Goal: Information Seeking & Learning: Check status

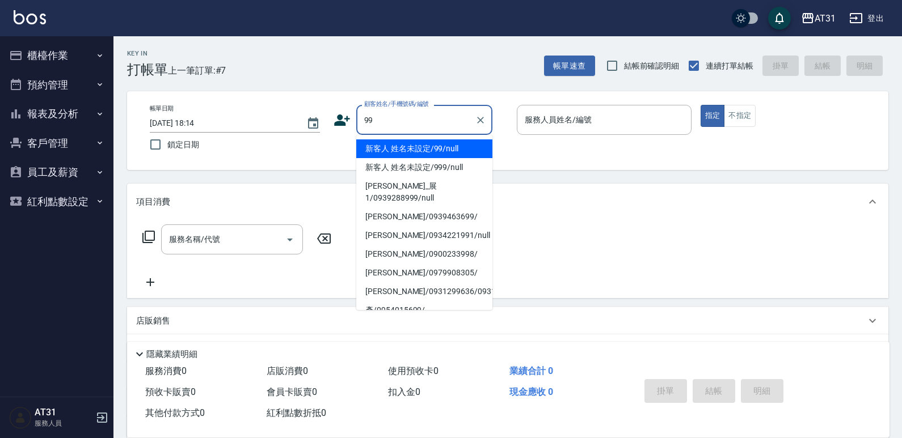
type input "新客人 姓名未設定/99/null"
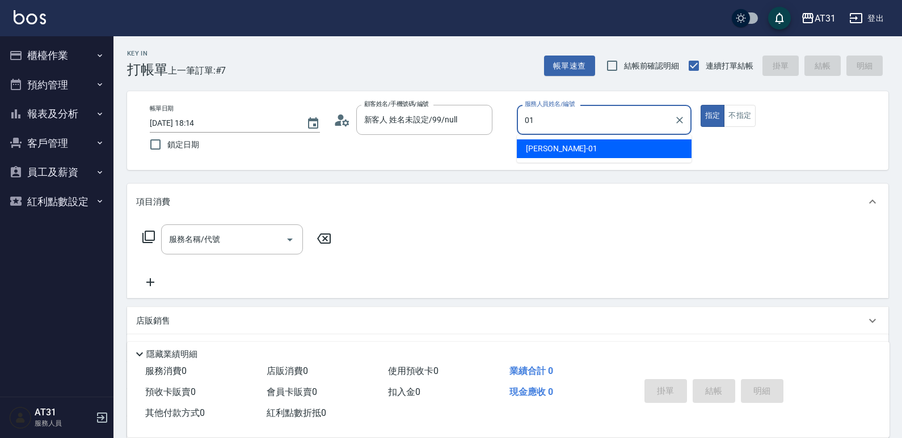
type input "[PERSON_NAME]-01"
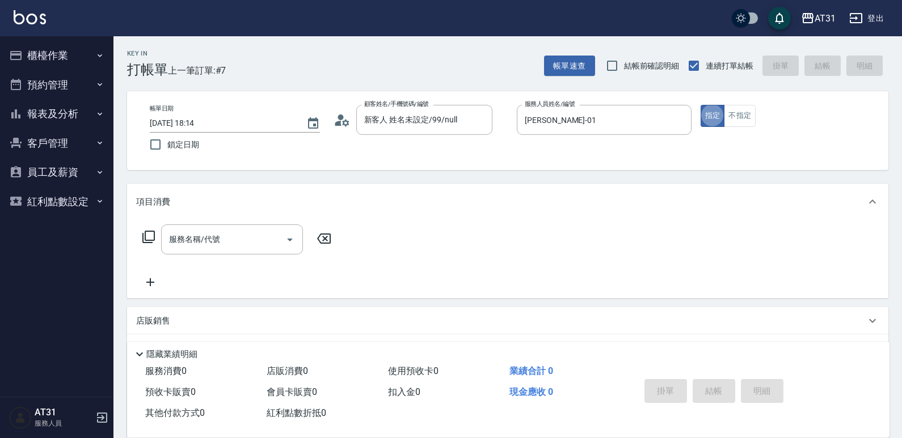
type button "true"
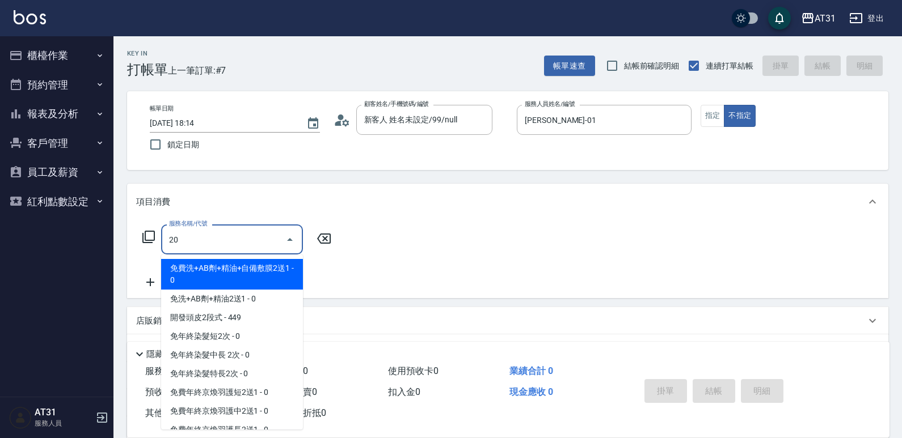
type input "201"
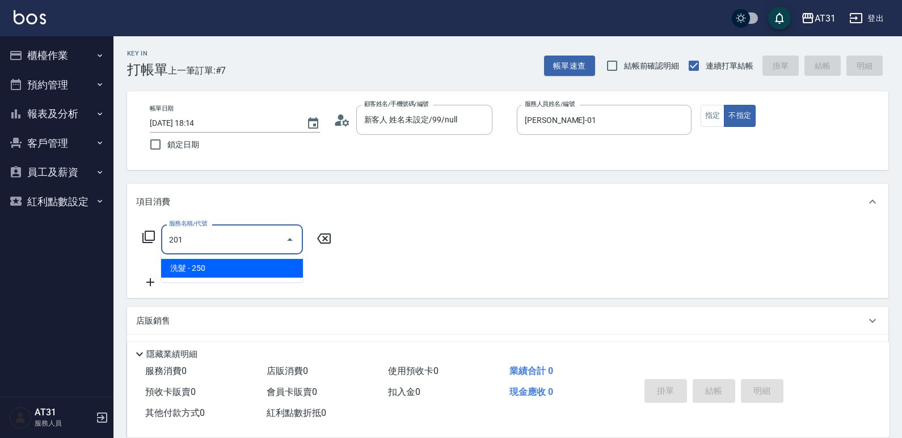
type input "20"
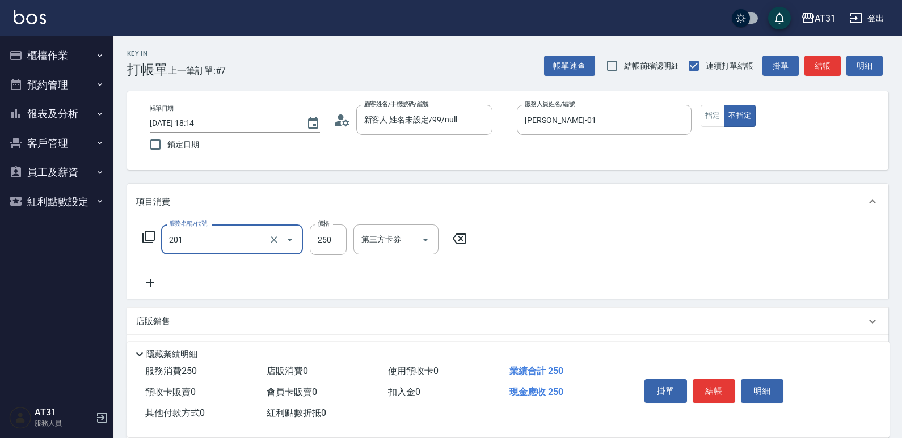
type input "洗髮(201)"
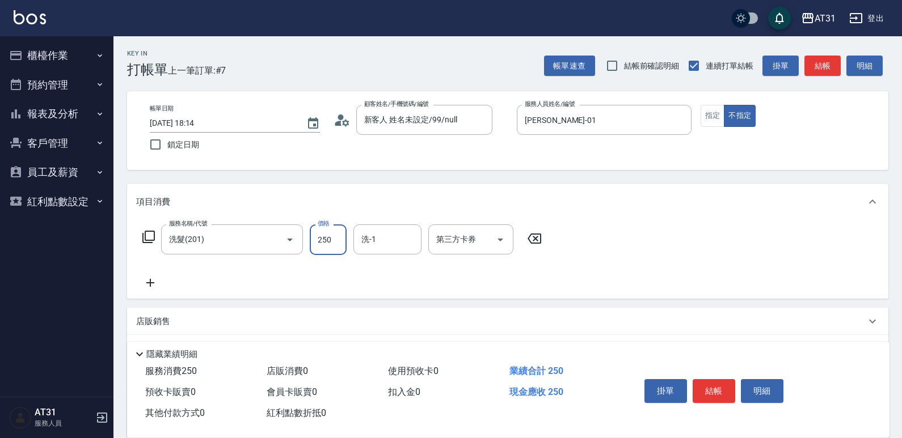
type input "0"
type input "30"
type input "300"
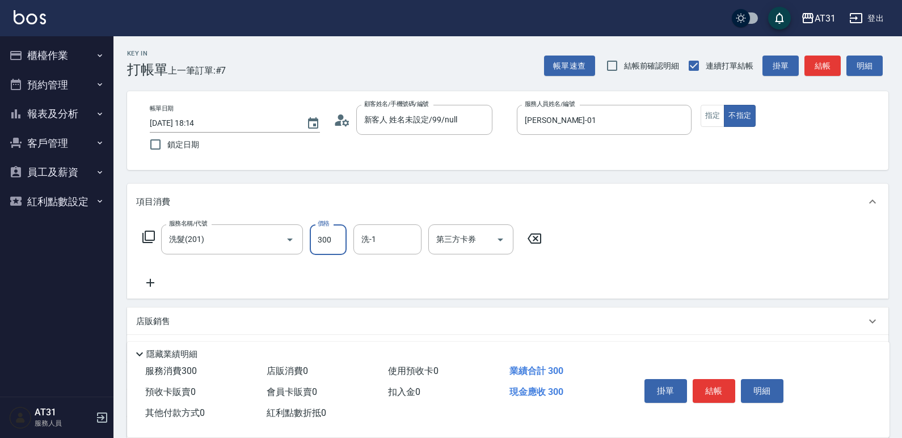
type input "3000"
type input "30"
type input "300"
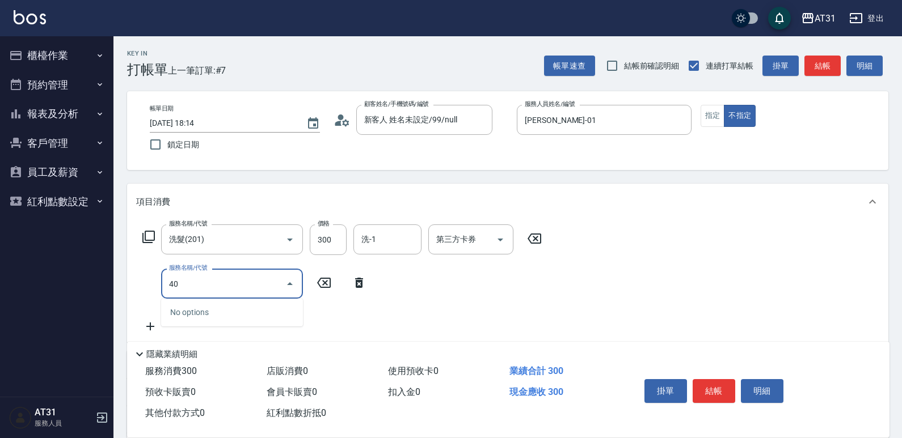
type input "401"
type input "50"
type input "剪髮(401)"
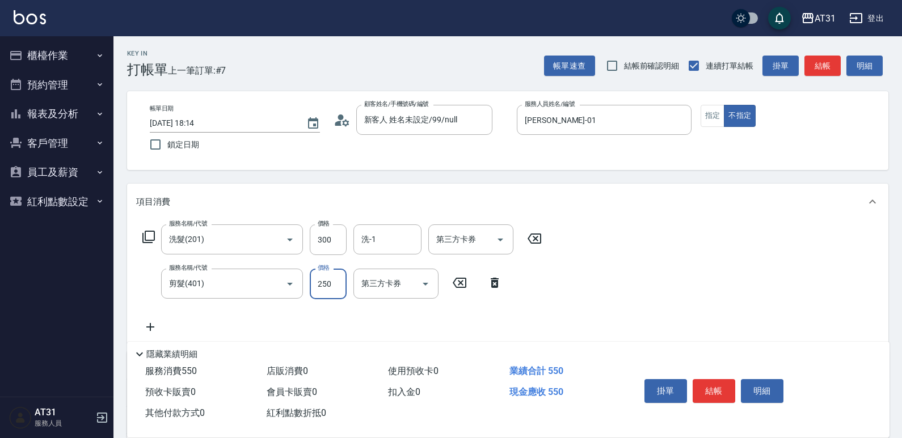
type input "30"
type input "60"
type input "300"
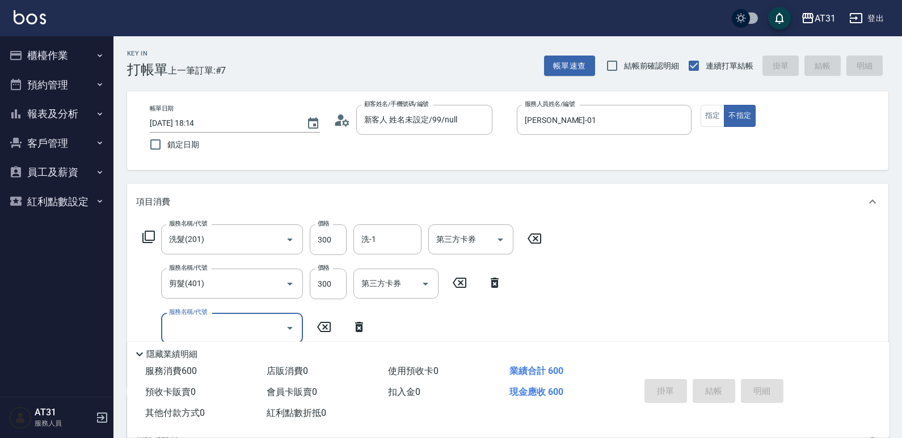
type input "[DATE] 21:06"
type input "0"
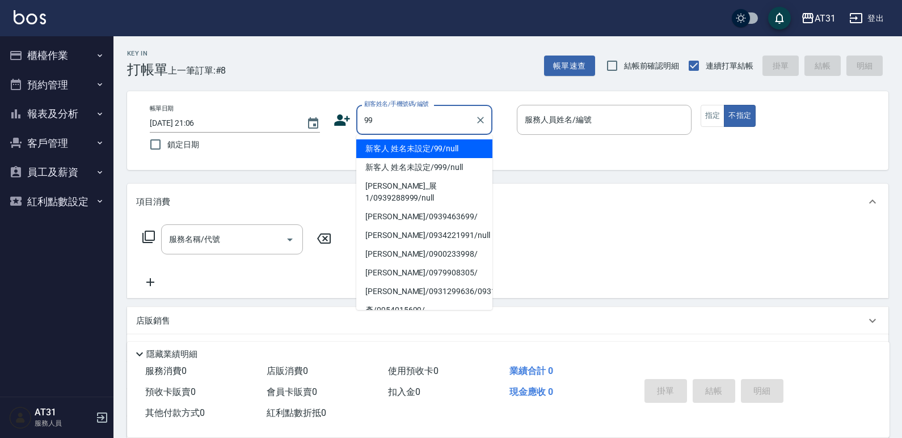
type input "新客人 姓名未設定/99/null"
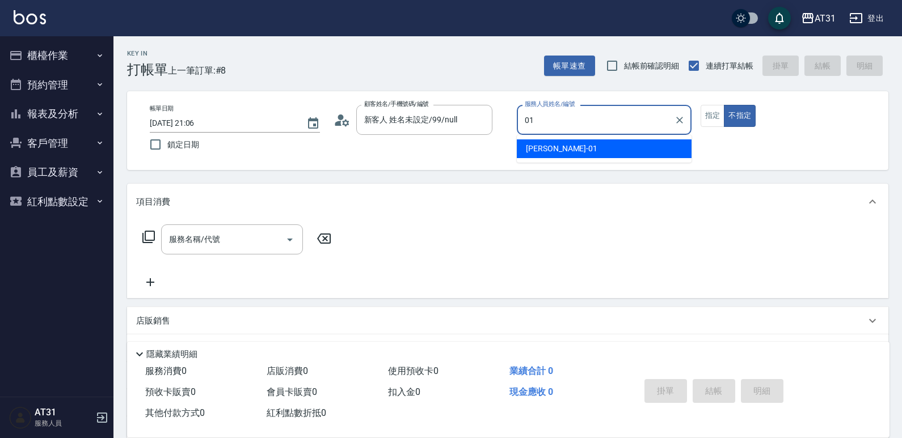
type input "[PERSON_NAME]-01"
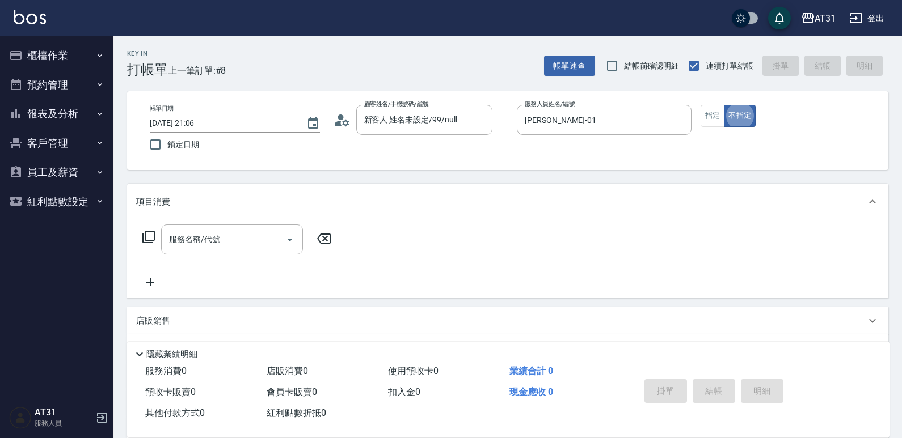
type button "false"
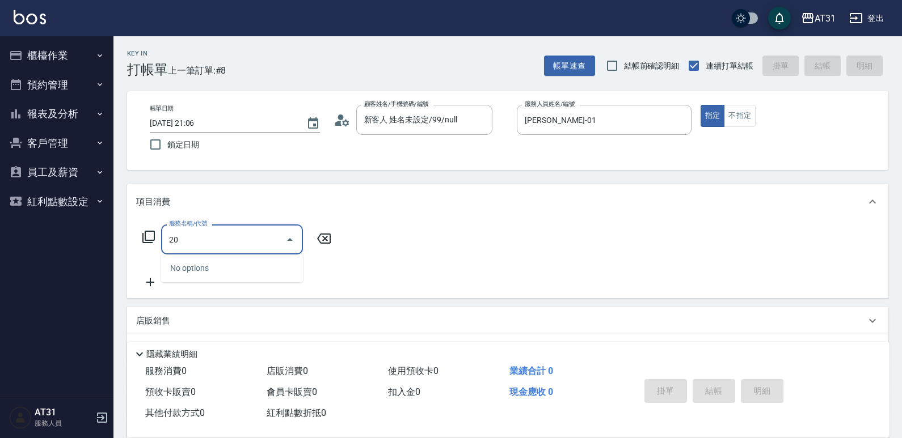
type input "201"
type input "20"
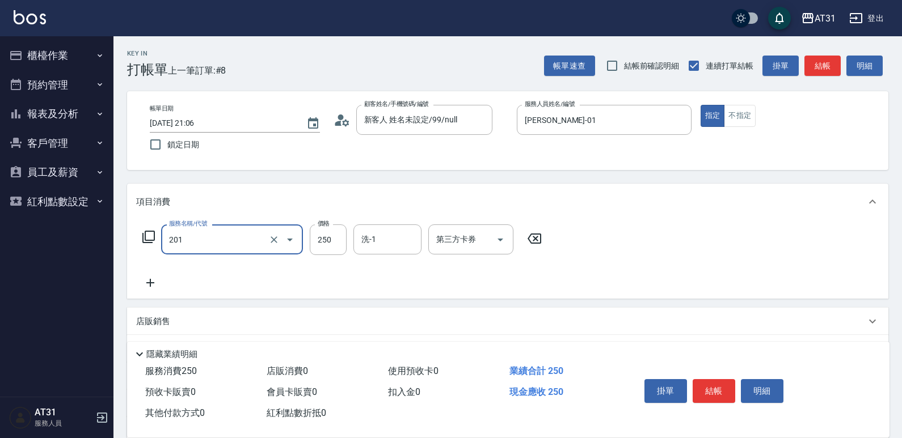
type input "洗髮(201)"
type input "0"
type input "30"
type input "300"
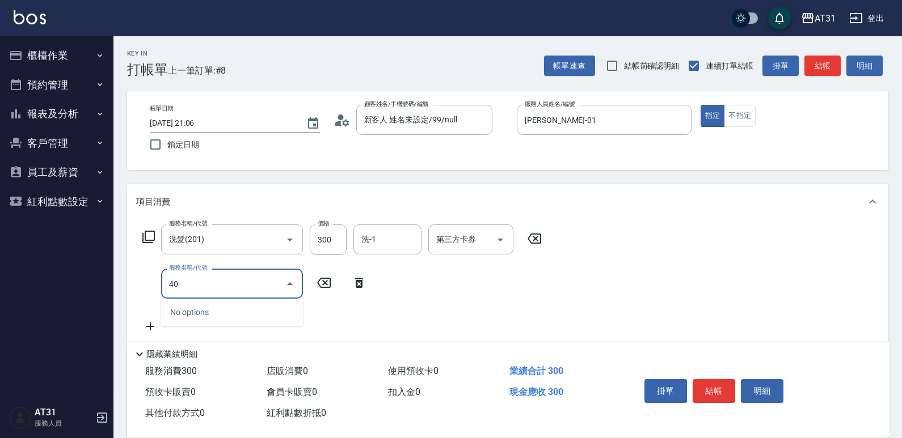
type input "401"
type input "50"
type input "剪髮(401)"
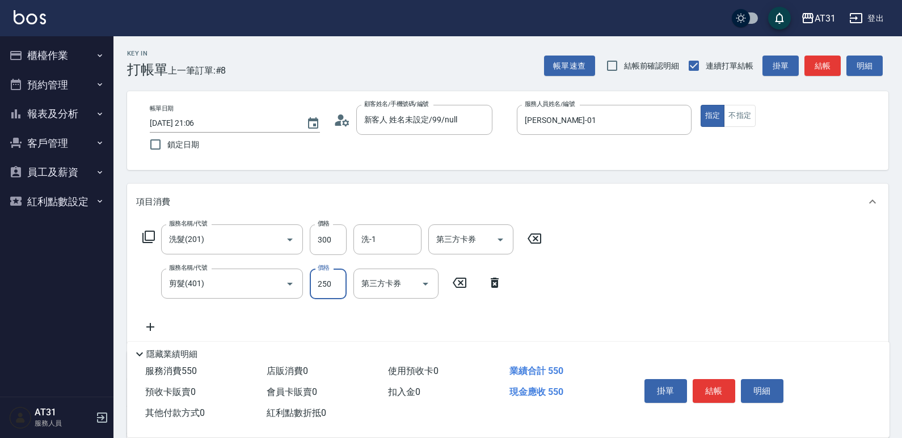
type input "30"
type input "60"
type input "300"
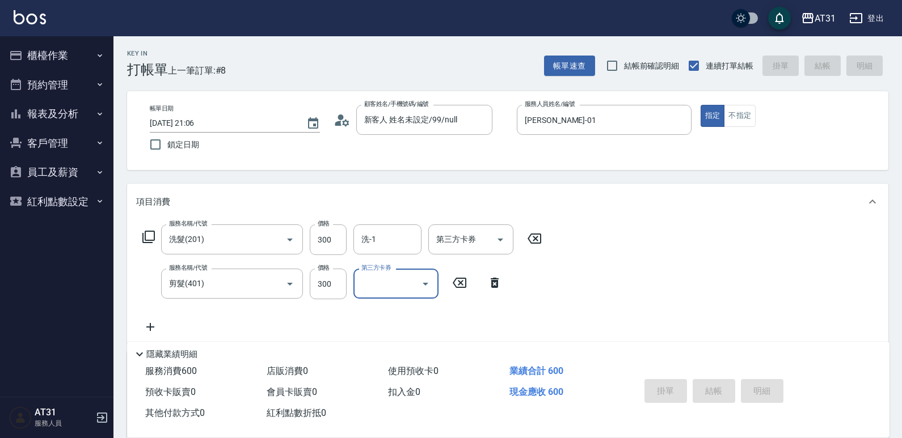
type input "0"
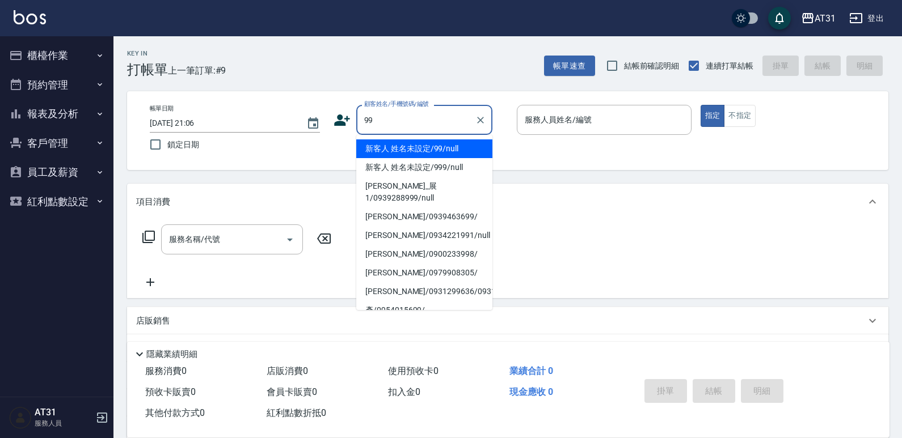
type input "新客人 姓名未設定/99/null"
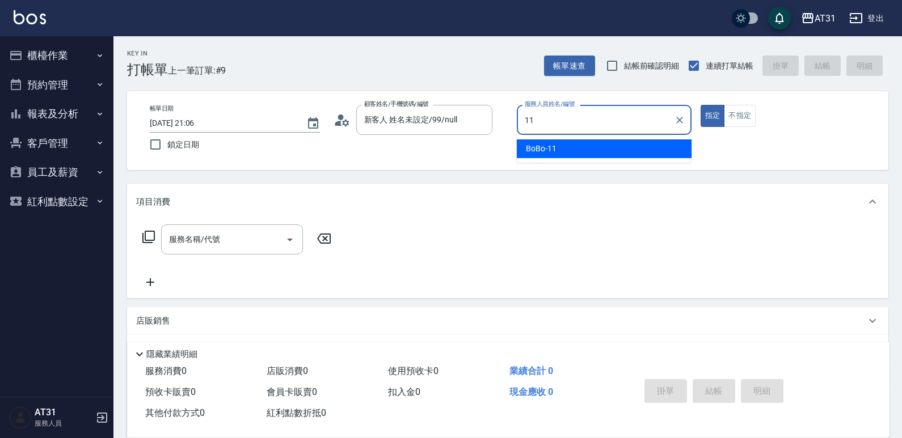
type input "BoBo-11"
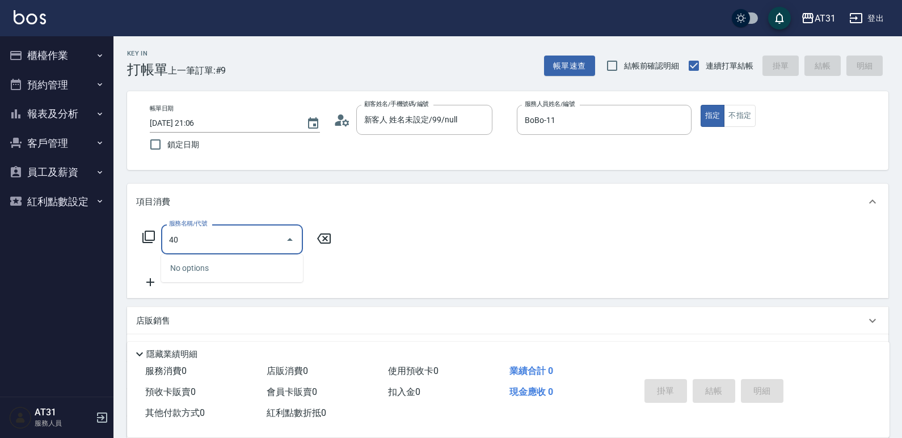
type input "401"
type input "20"
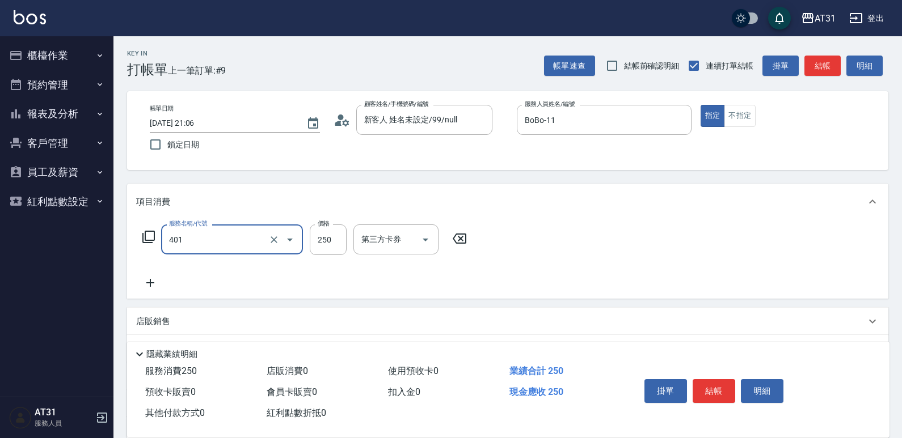
type input "剪髮(401)"
type input "0"
type input "45"
type input "40"
type input "450"
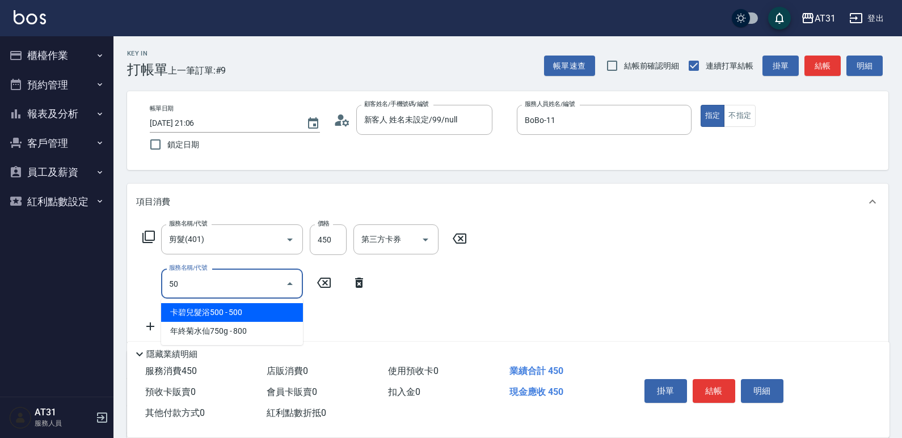
type input "501"
type input "200"
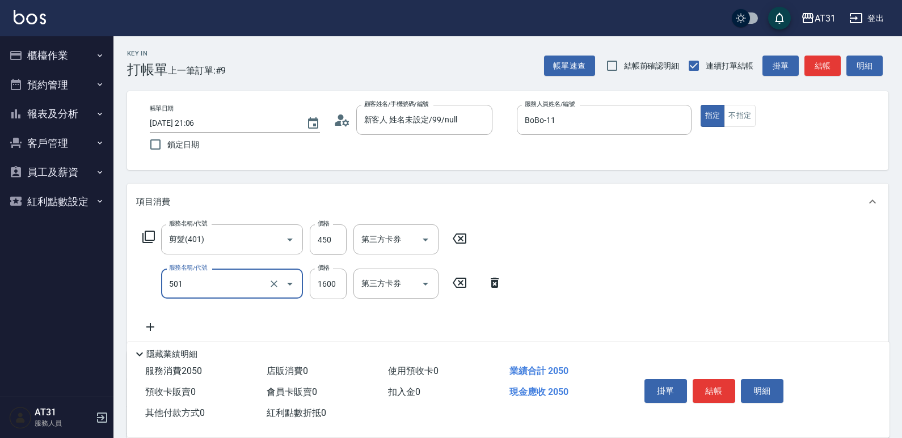
type input "染髮(501)"
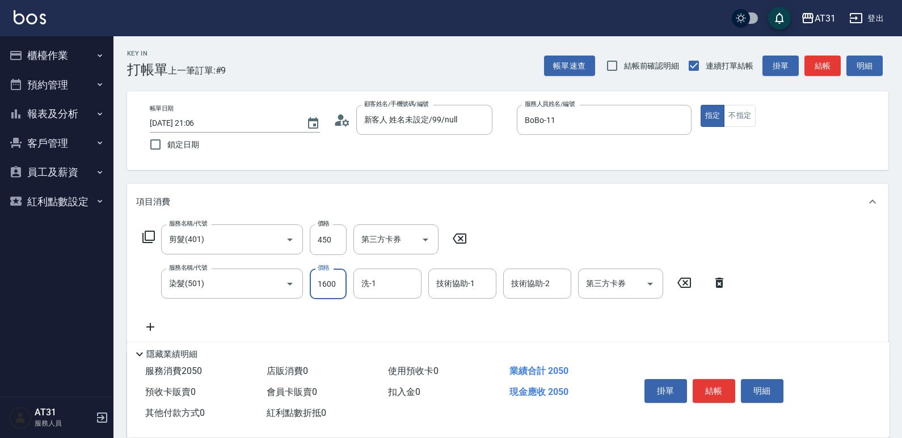
type input "40"
type input "19"
type input "60"
type input "195"
type input "240"
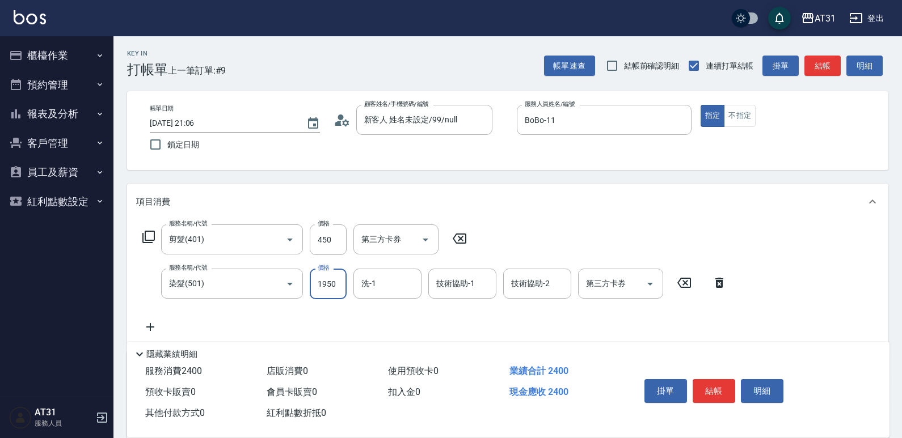
type input "1950"
type input "[PERSON_NAME]-49"
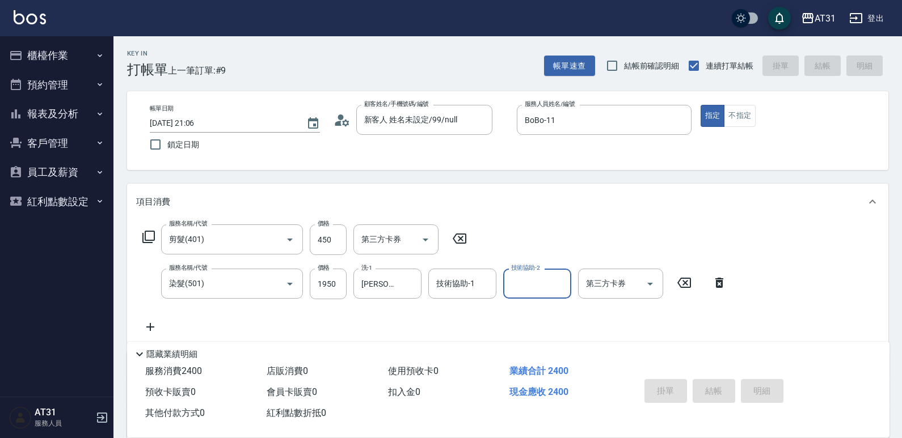
type input "[DATE] 21:07"
type input "0"
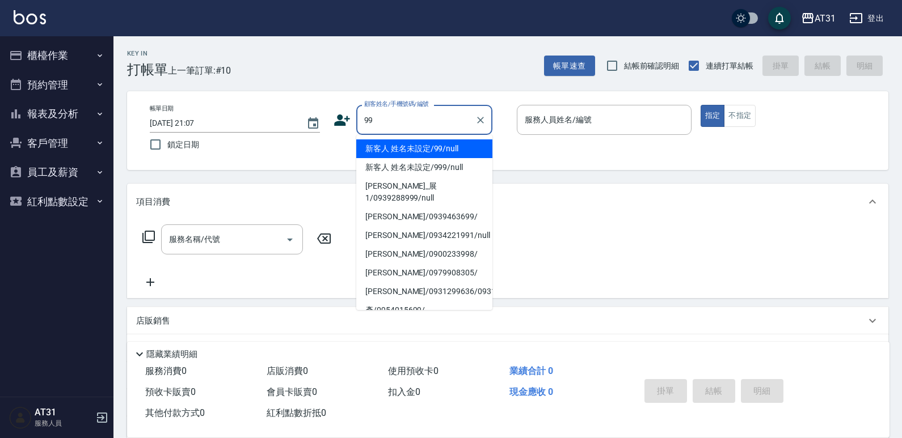
type input "新客人 姓名未設定/99/null"
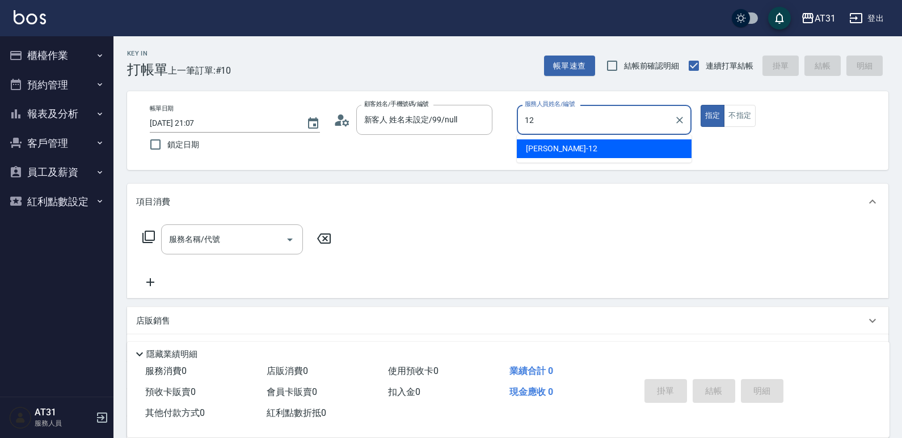
type input "[PERSON_NAME]-12"
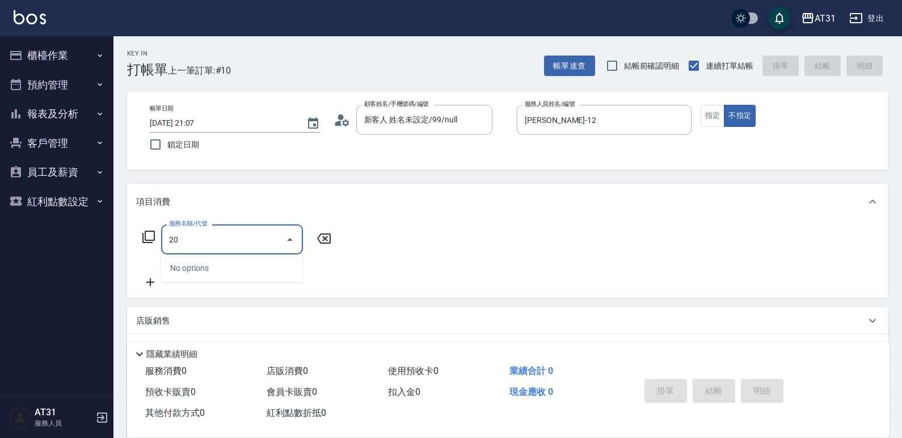
type input "201"
type input "20"
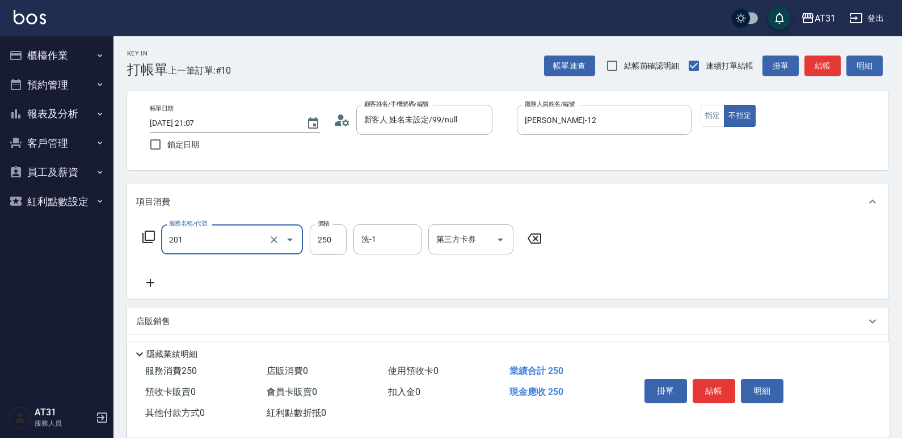
type input "洗髮(201)"
type input "0"
type input "50"
type input "500"
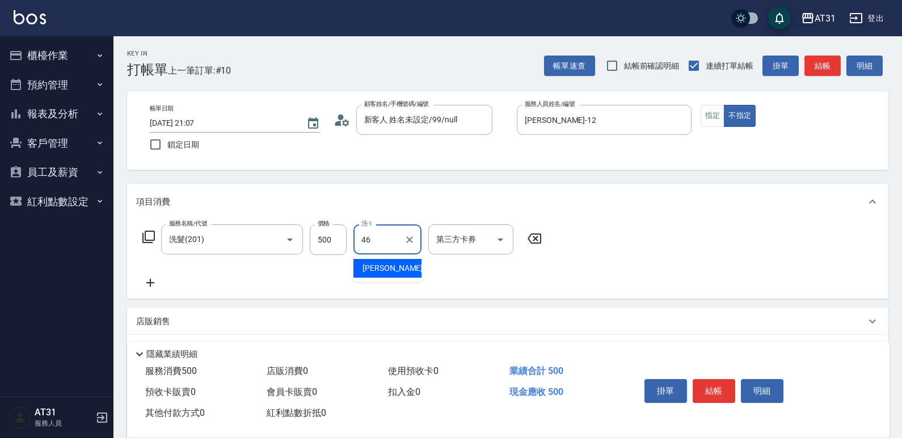
type input "[PERSON_NAME]-46"
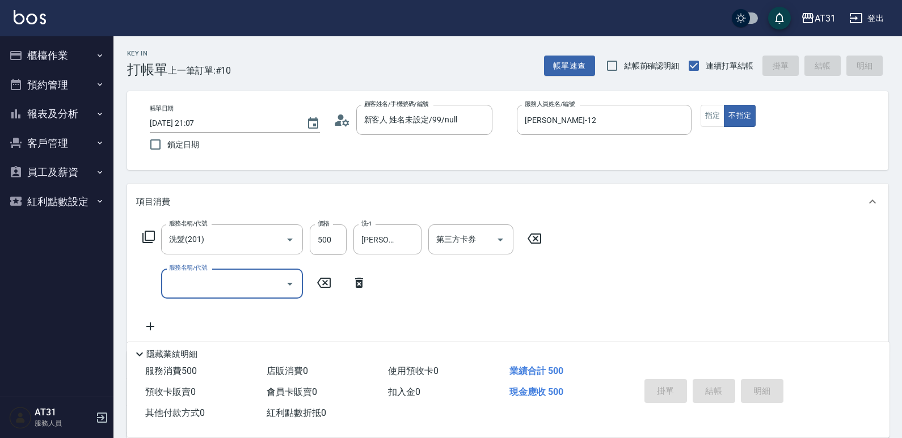
type input "0"
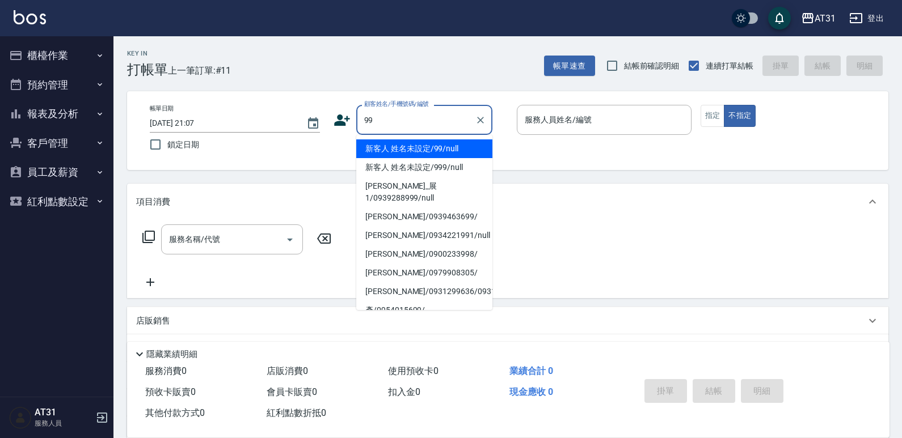
type input "新客人 姓名未設定/99/null"
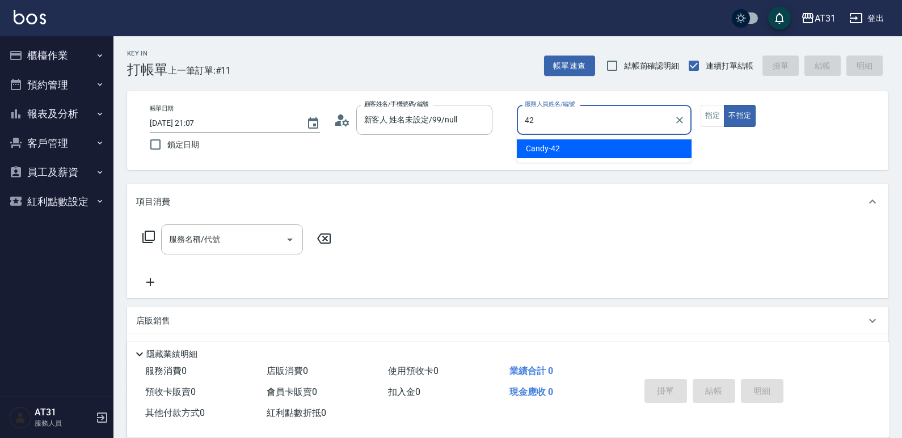
type input "Candy-42"
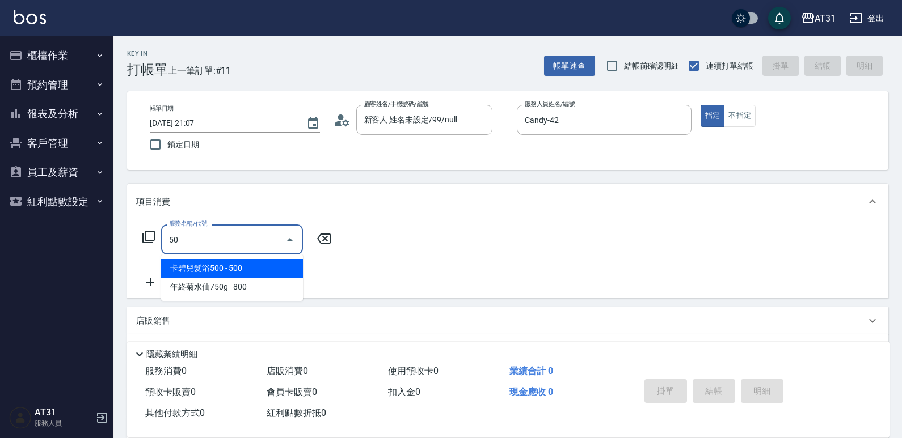
type input "501"
type input "160"
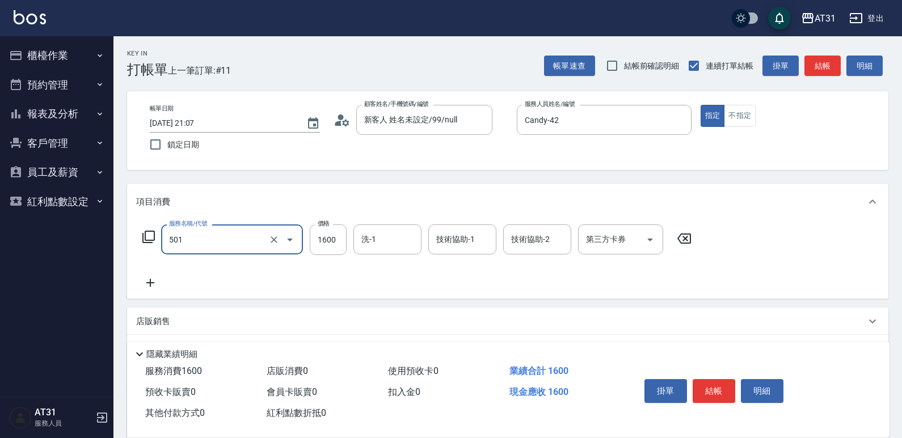
type input "染髮(501)"
type input "0"
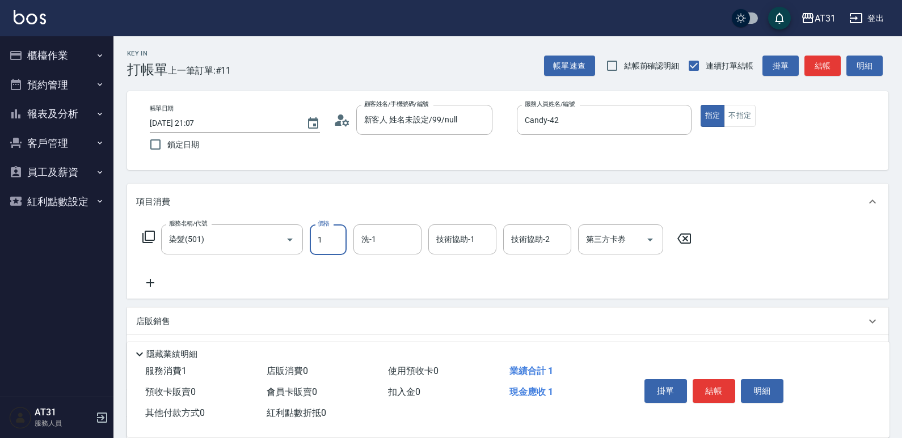
type input "19"
type input "10"
type input "198"
type input "190"
type input "1988"
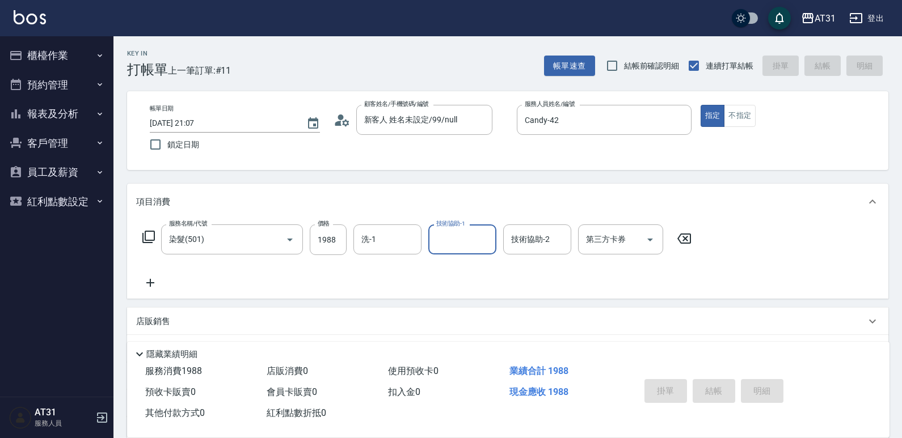
type input "[DATE] 21:08"
type input "0"
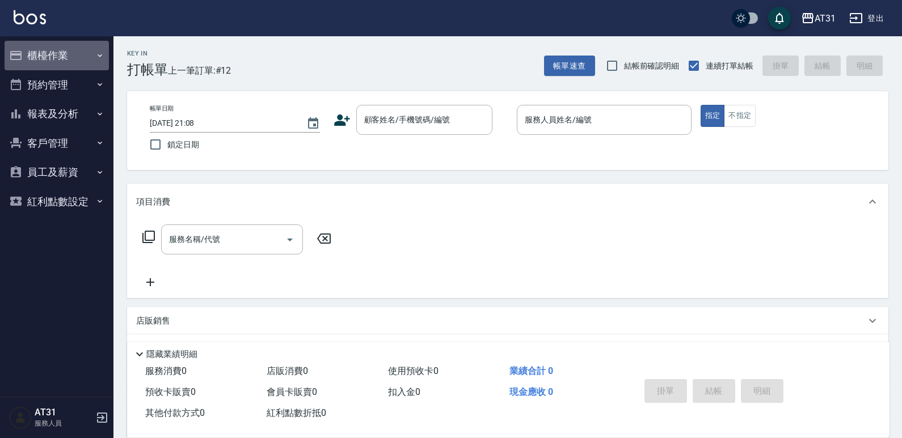
click at [65, 50] on button "櫃檯作業" at bounding box center [57, 55] width 104 height 29
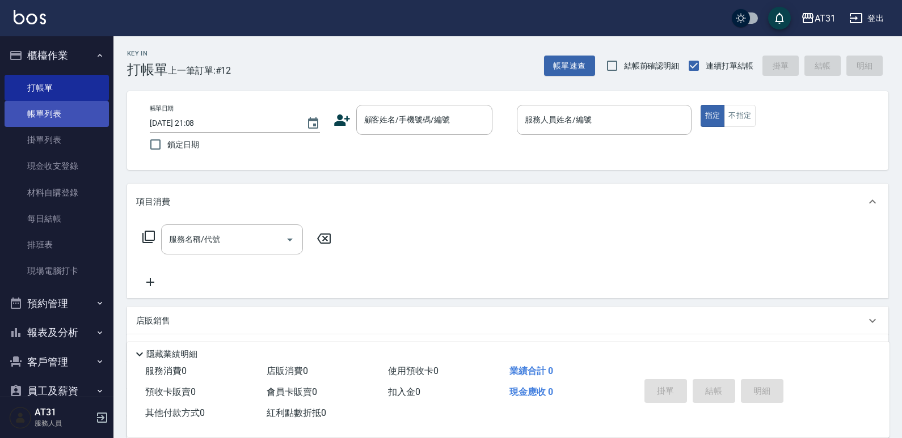
click at [62, 108] on link "帳單列表" at bounding box center [57, 114] width 104 height 26
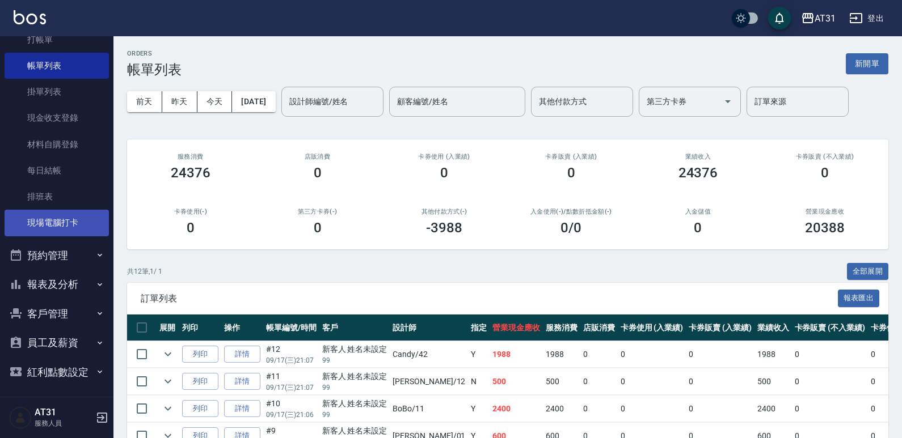
scroll to position [52, 0]
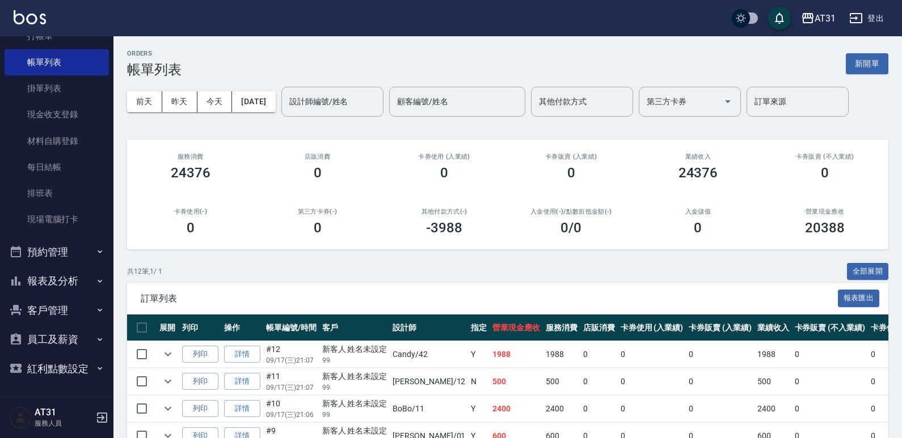
click at [61, 286] on button "報表及分析" at bounding box center [57, 281] width 104 height 29
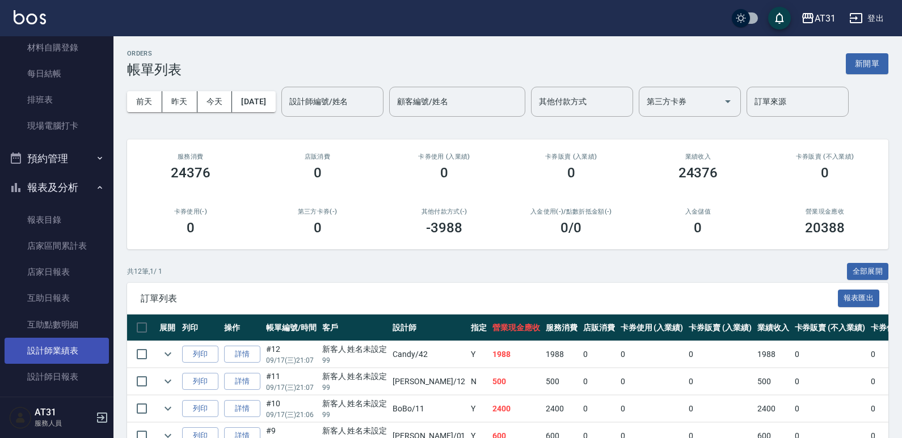
scroll to position [165, 0]
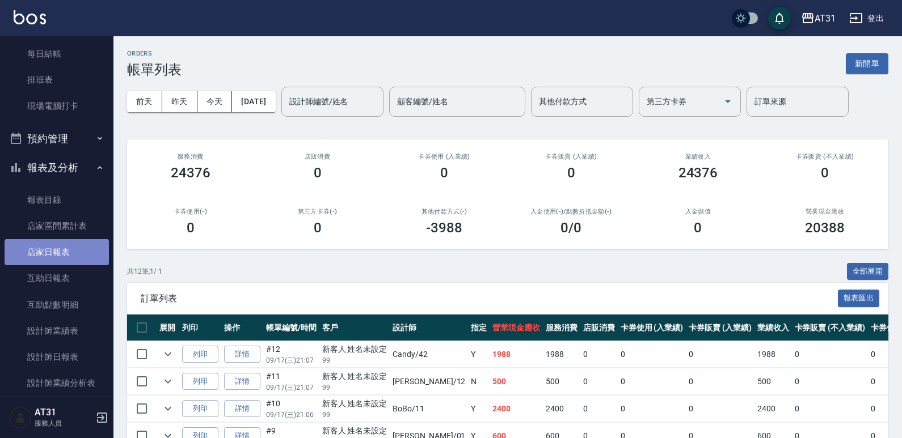
click at [59, 251] on link "店家日報表" at bounding box center [57, 252] width 104 height 26
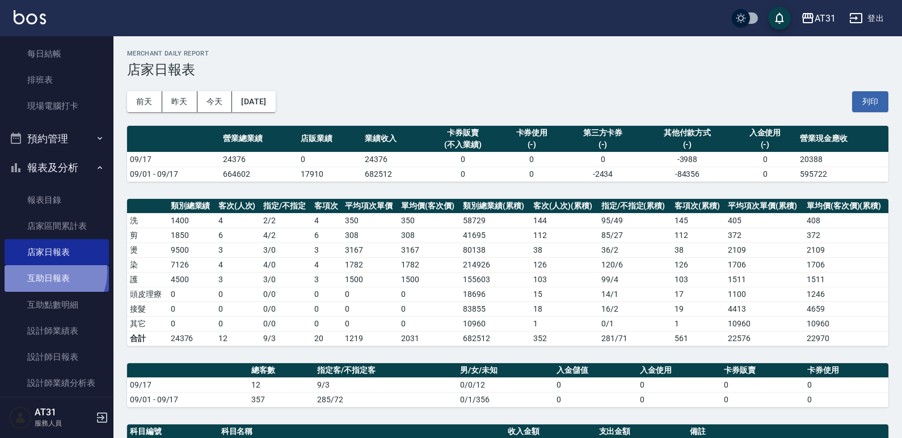
click at [50, 272] on link "互助日報表" at bounding box center [57, 278] width 104 height 26
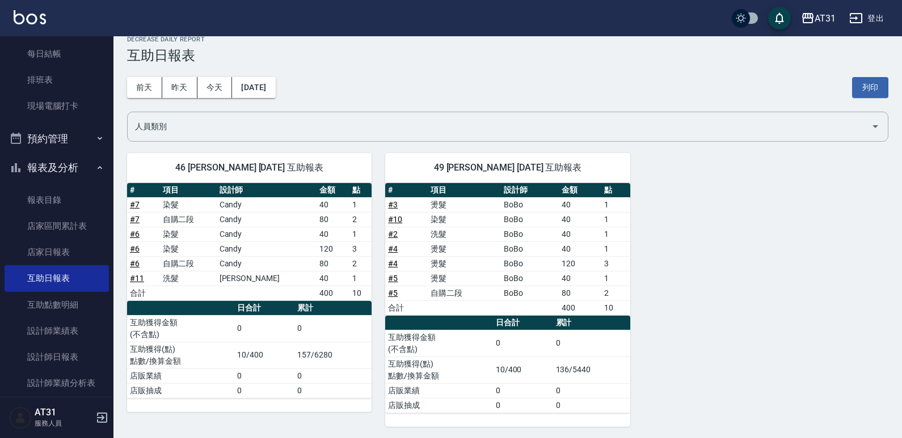
scroll to position [16, 0]
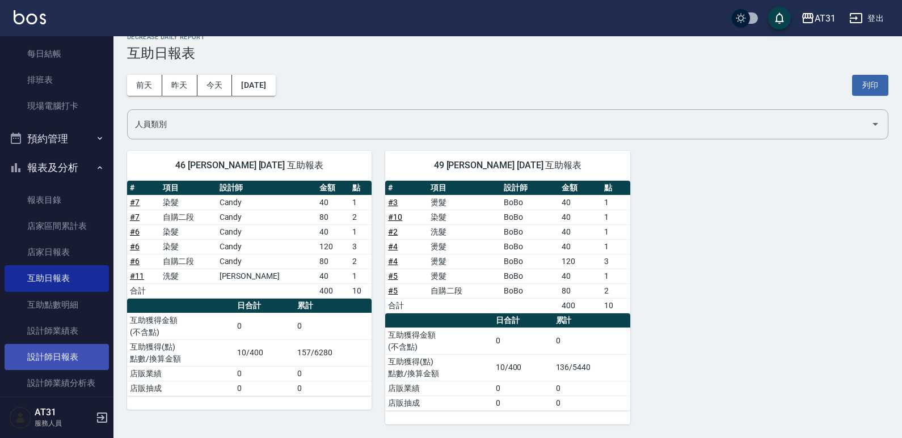
click at [74, 351] on link "設計師日報表" at bounding box center [57, 357] width 104 height 26
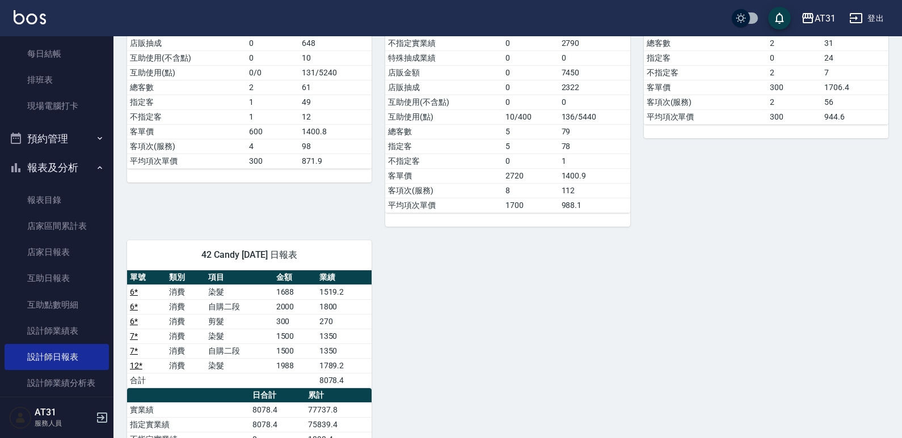
scroll to position [313, 0]
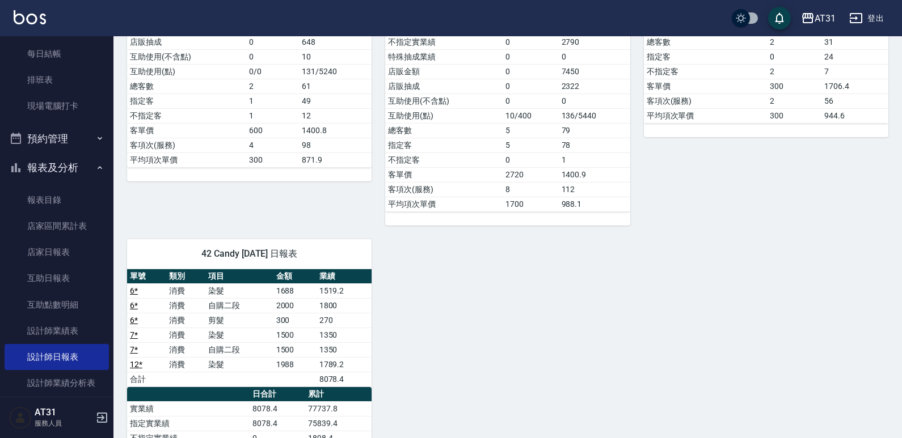
click at [622, 301] on div "01 [PERSON_NAME] [DATE] 日報表 單號 類別 項目 金額 業績 8 消費 洗髮 300 270 8 消費 剪髮 300 270 9 * …" at bounding box center [500, 218] width 775 height 837
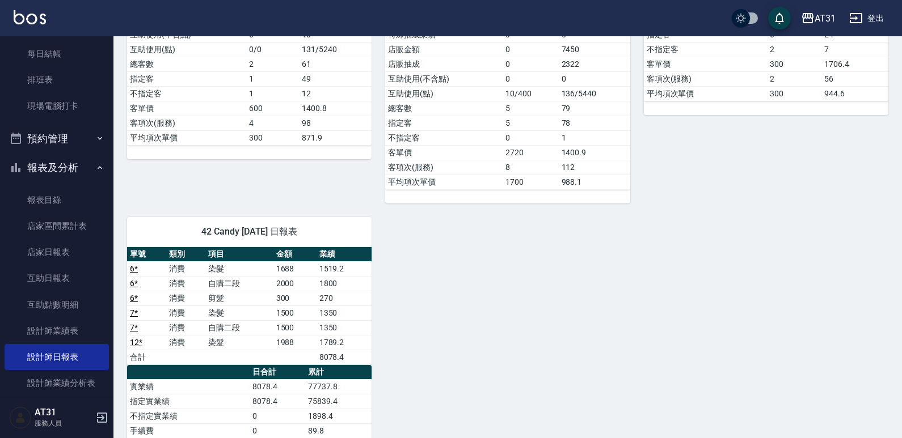
scroll to position [354, 0]
